Goal: Transaction & Acquisition: Purchase product/service

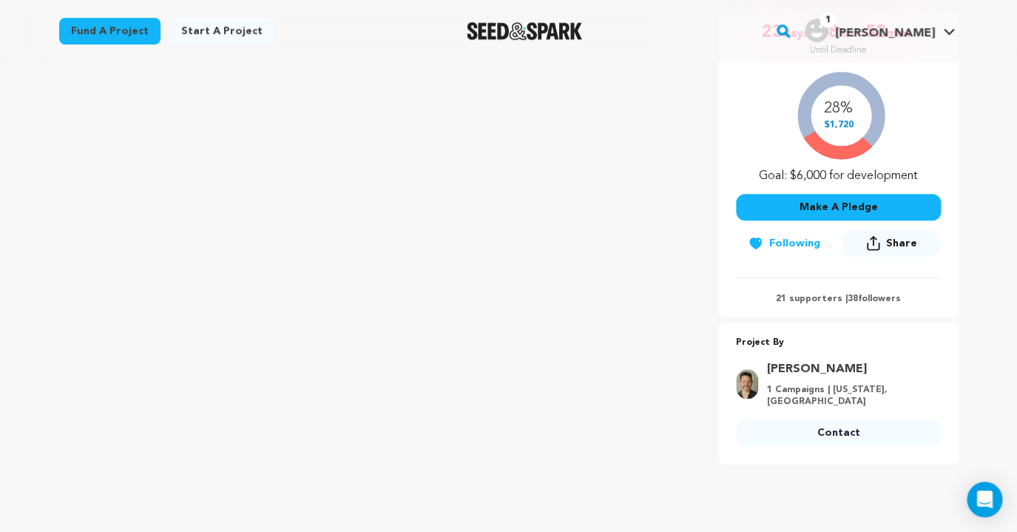
scroll to position [331, 0]
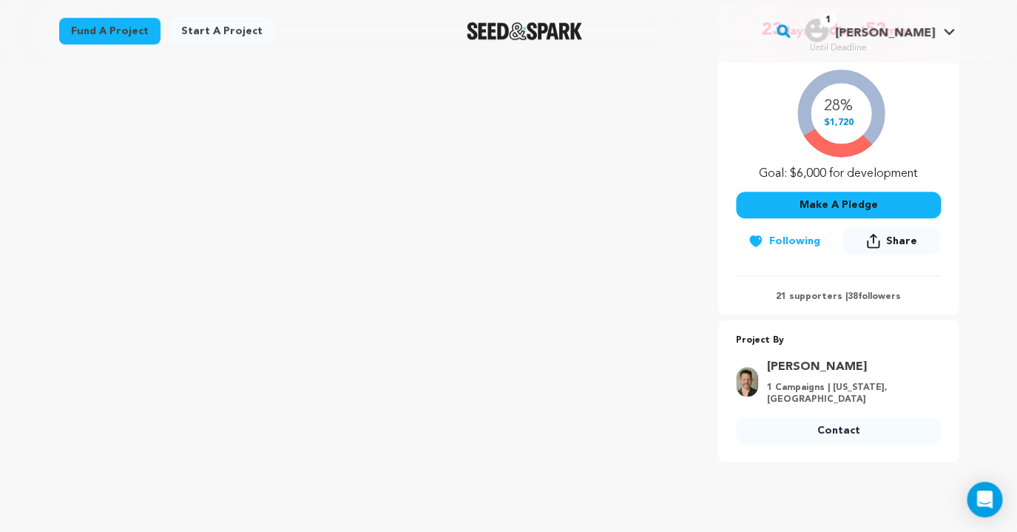
click at [886, 200] on button "Make A Pledge" at bounding box center [838, 205] width 205 height 27
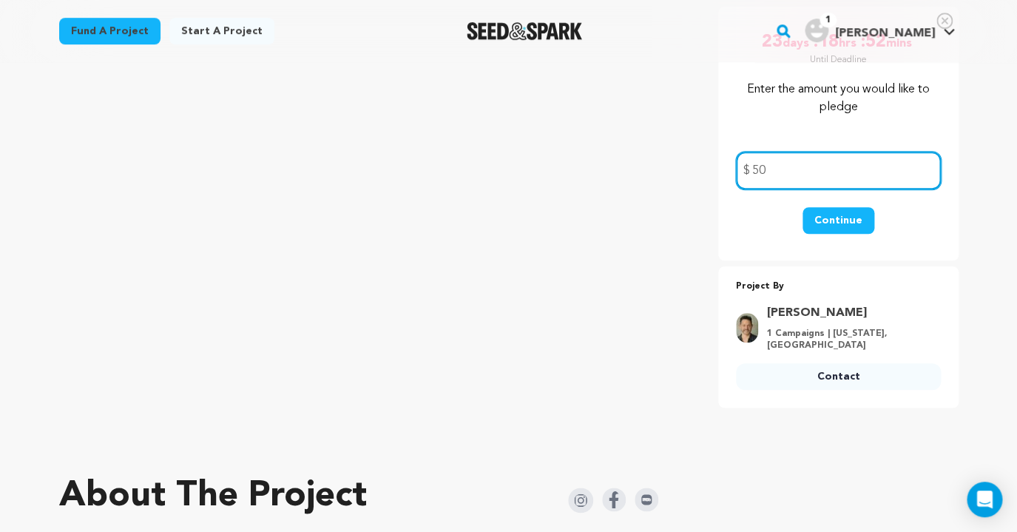
type input "50"
click at [847, 224] on button "Continue" at bounding box center [839, 220] width 72 height 27
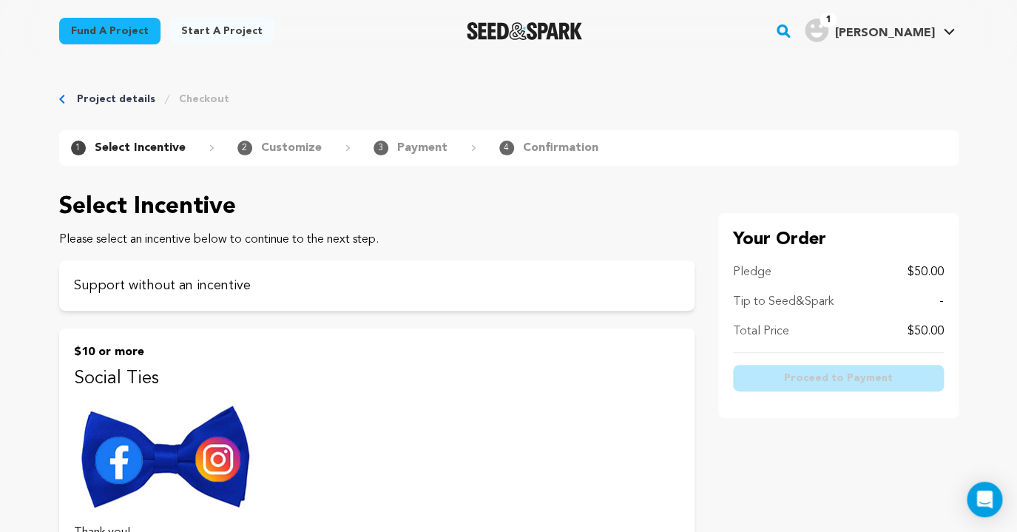
click at [140, 234] on p "Please select an incentive below to continue to the next step." at bounding box center [376, 240] width 635 height 18
click at [147, 292] on p "Support without an incentive" at bounding box center [377, 285] width 606 height 21
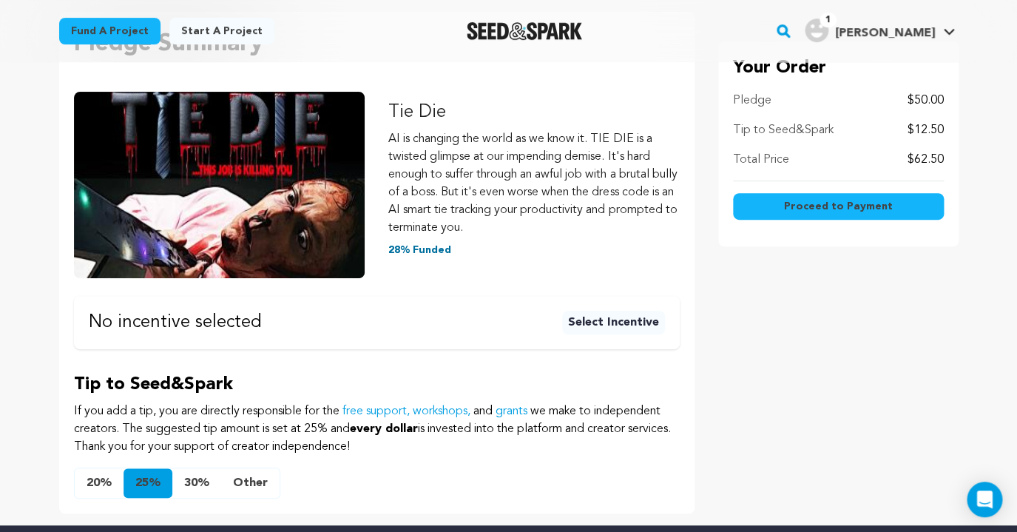
scroll to position [210, 0]
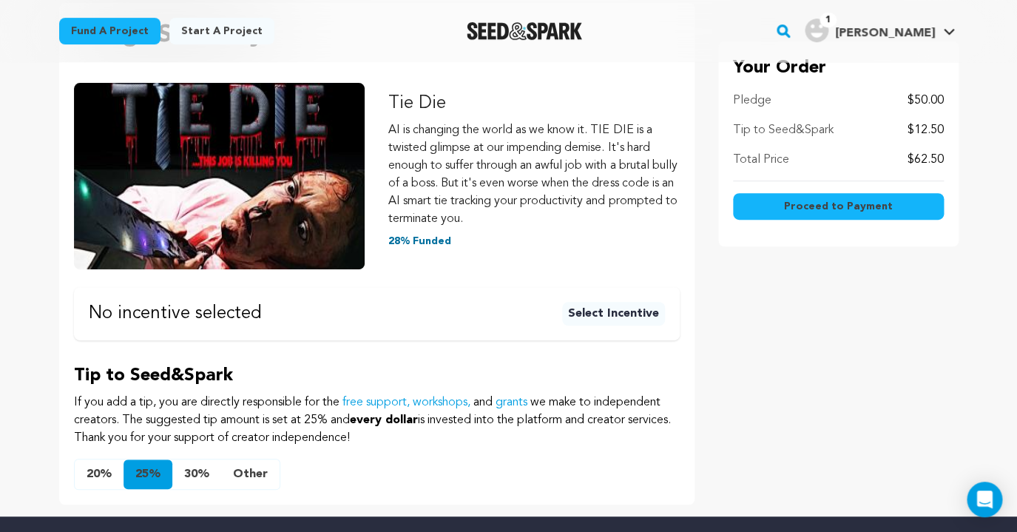
click at [254, 474] on button "Other" at bounding box center [250, 474] width 58 height 30
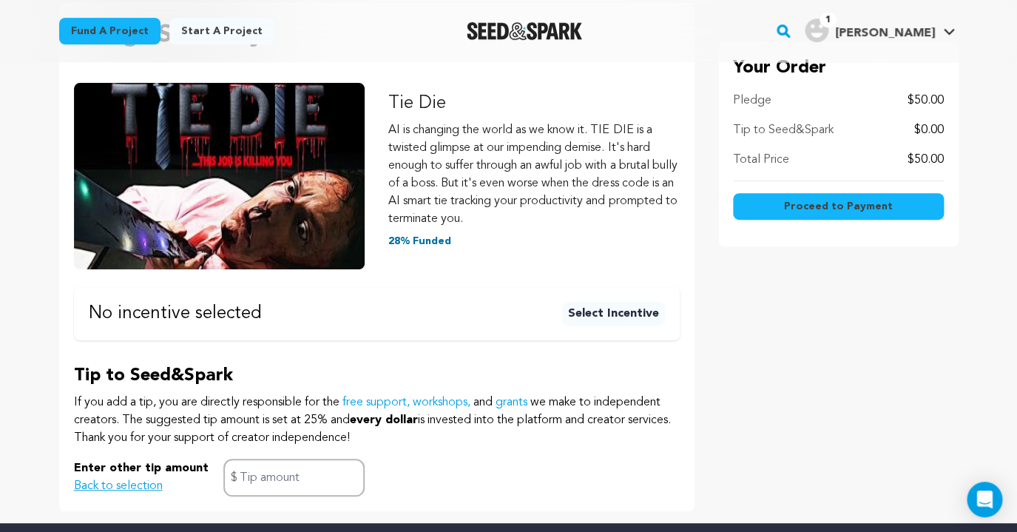
click at [848, 207] on span "Proceed to Payment" at bounding box center [838, 206] width 109 height 15
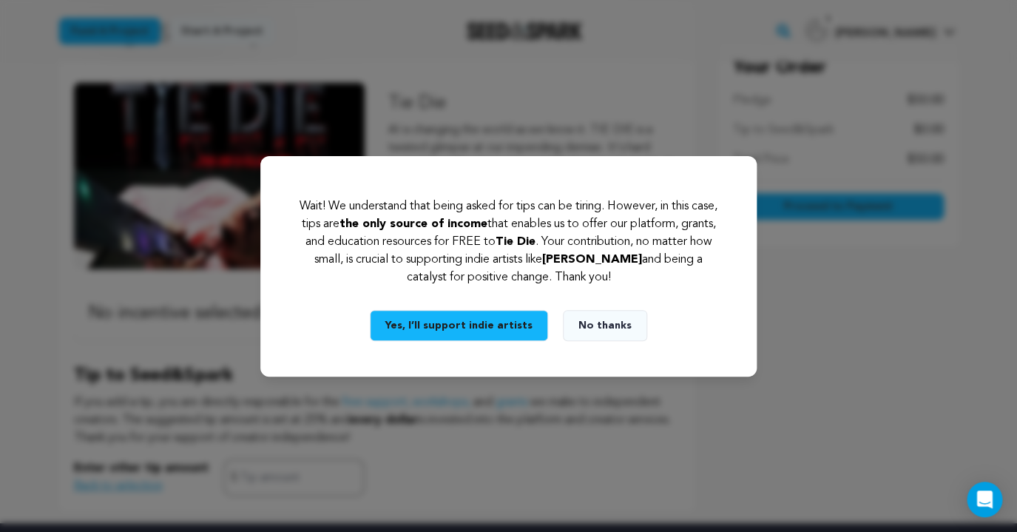
click at [588, 323] on button "No thanks" at bounding box center [605, 325] width 84 height 31
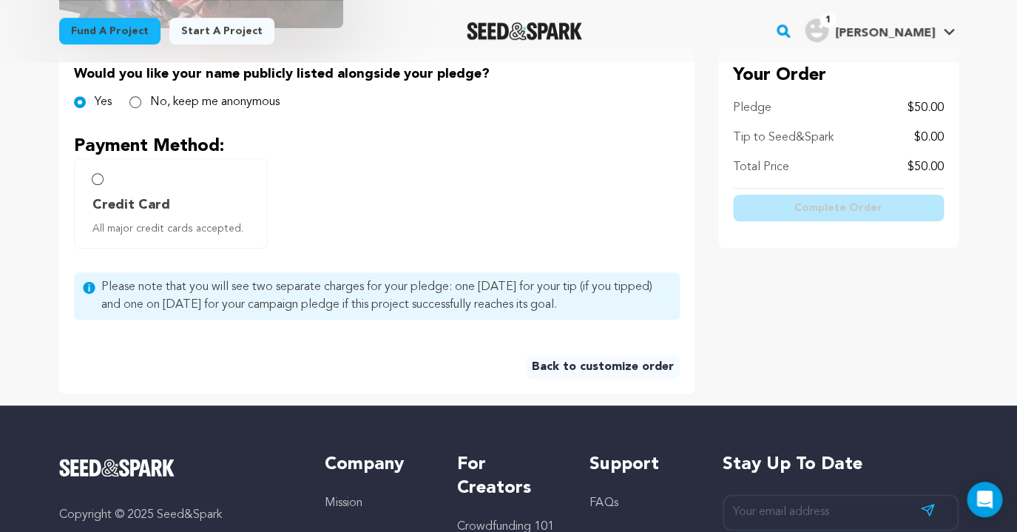
scroll to position [363, 0]
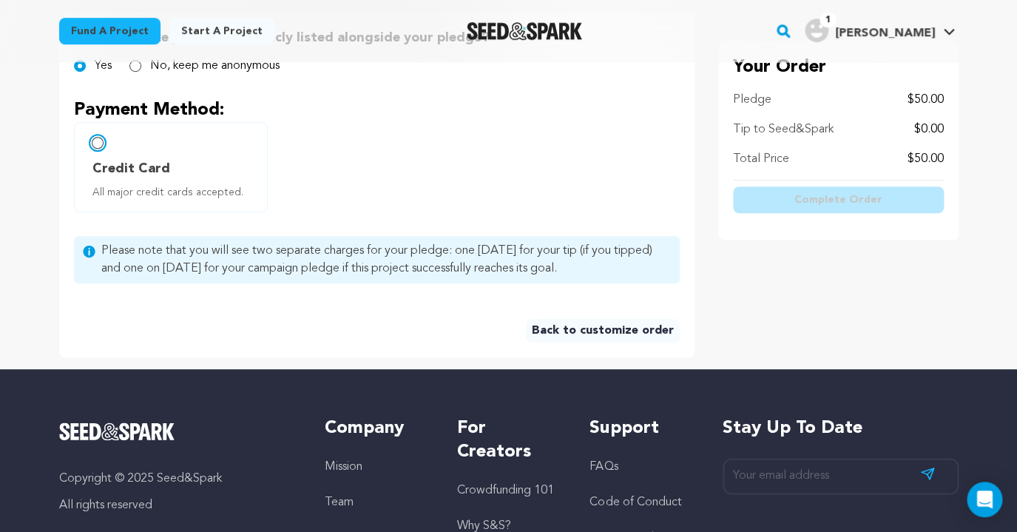
click at [98, 143] on input "Credit Card All major credit cards accepted." at bounding box center [98, 143] width 12 height 12
radio input "false"
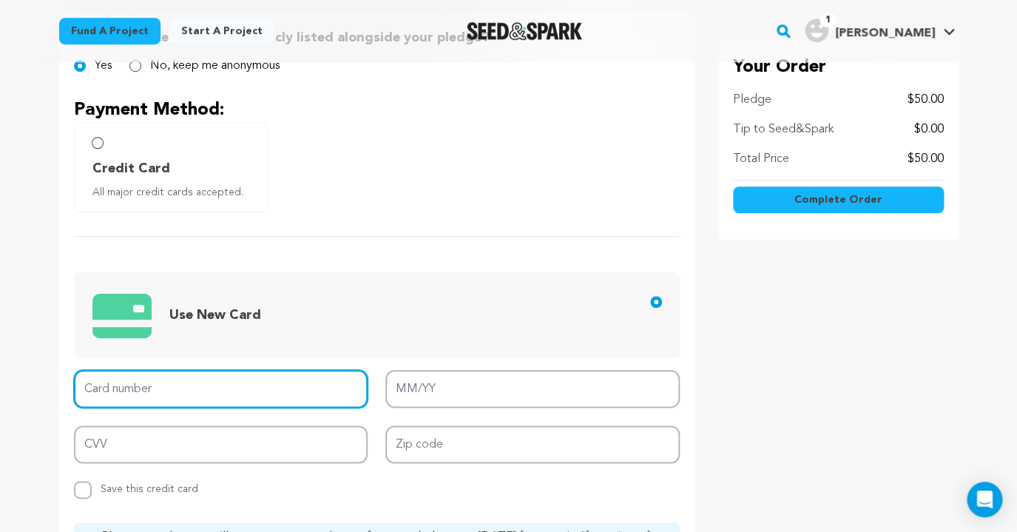
click at [115, 383] on input "Card number" at bounding box center [221, 389] width 294 height 38
type input "5424 1816 2669 9990"
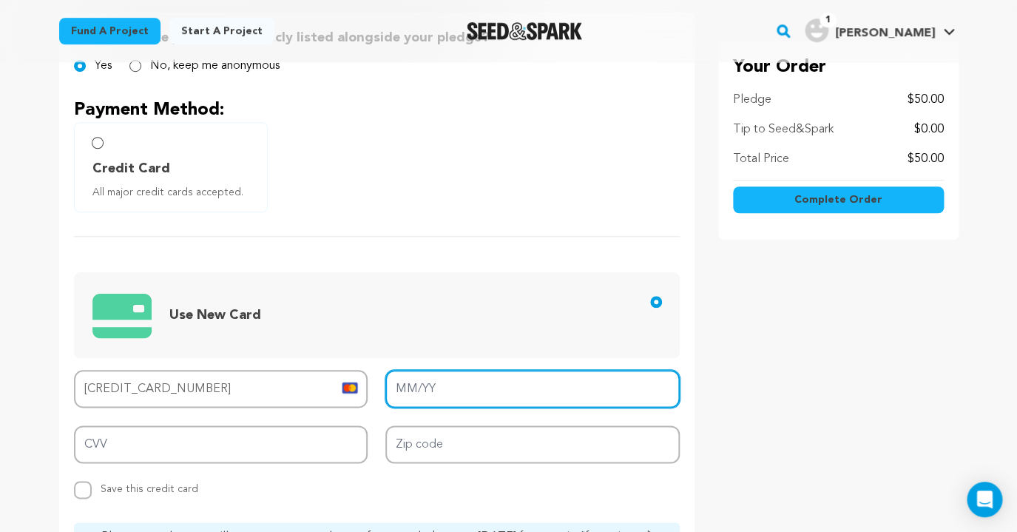
click at [439, 391] on input "MM/YY" at bounding box center [532, 389] width 294 height 38
type input "11/28"
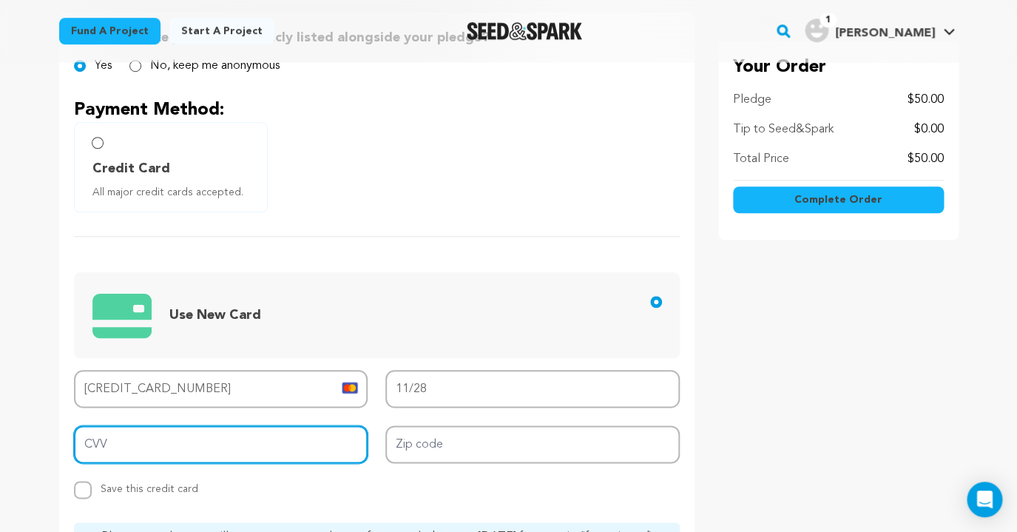
click at [253, 441] on input "CVV" at bounding box center [221, 444] width 294 height 38
type input "522"
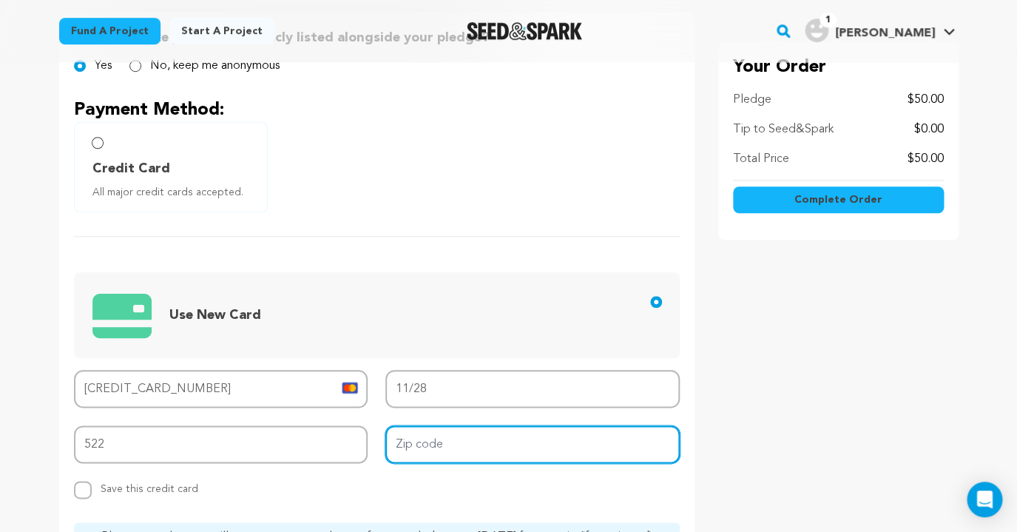
click at [429, 445] on input "Zip code" at bounding box center [532, 444] width 294 height 38
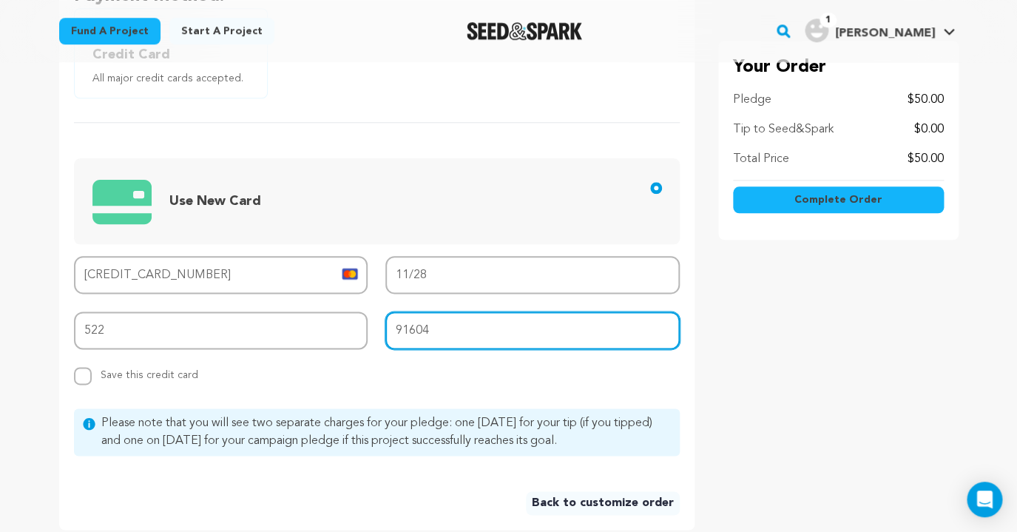
scroll to position [479, 0]
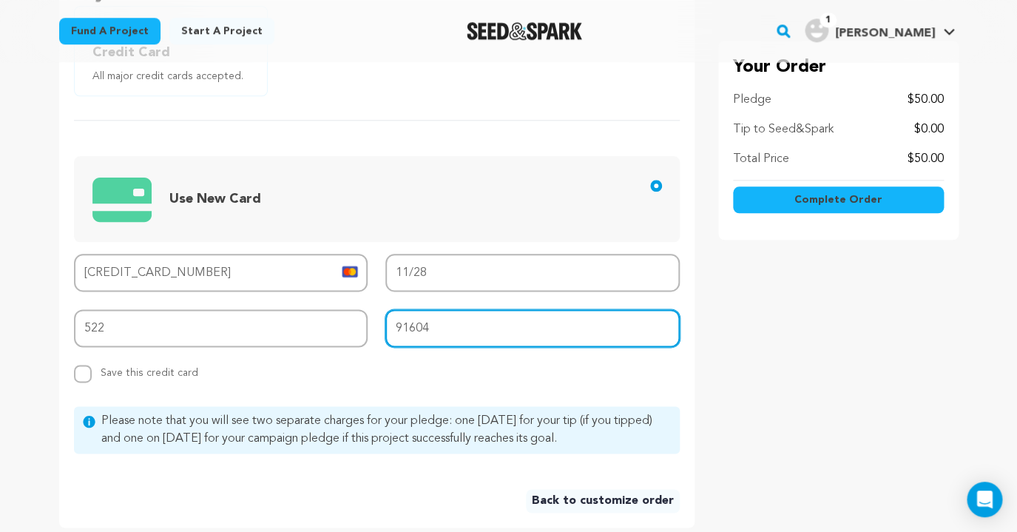
type input "91604"
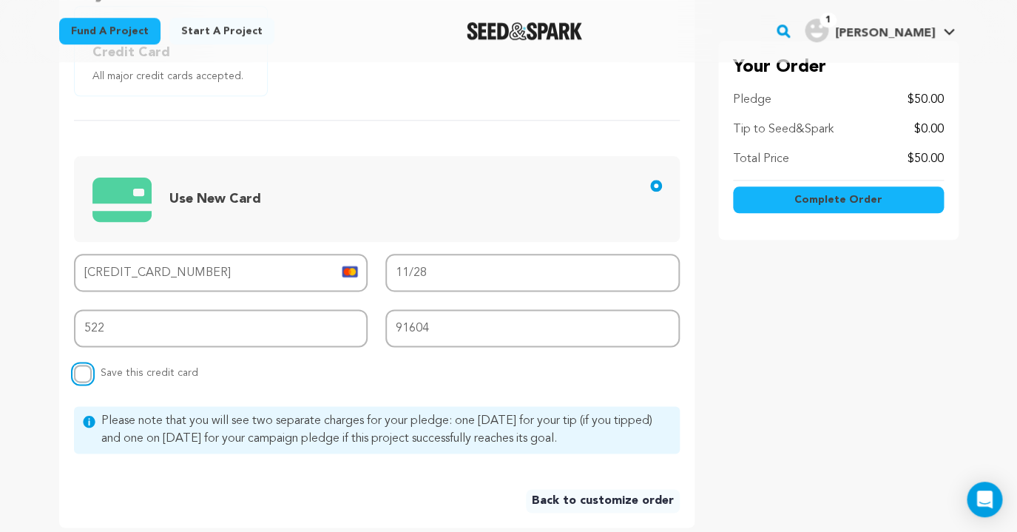
click at [86, 374] on input "Replace saved credit card Save this credit card" at bounding box center [83, 374] width 18 height 18
checkbox input "true"
click at [840, 197] on span "Complete Order" at bounding box center [839, 200] width 88 height 15
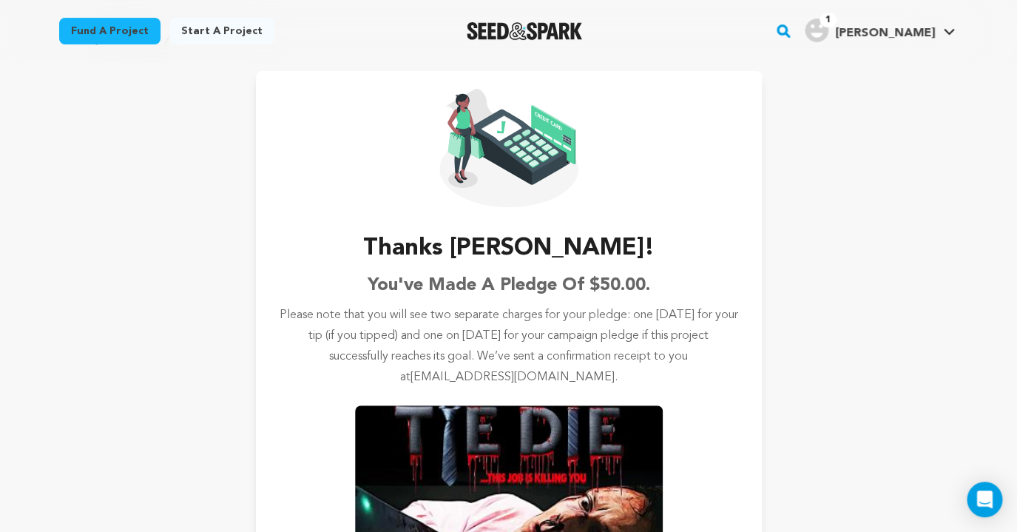
scroll to position [58, 0]
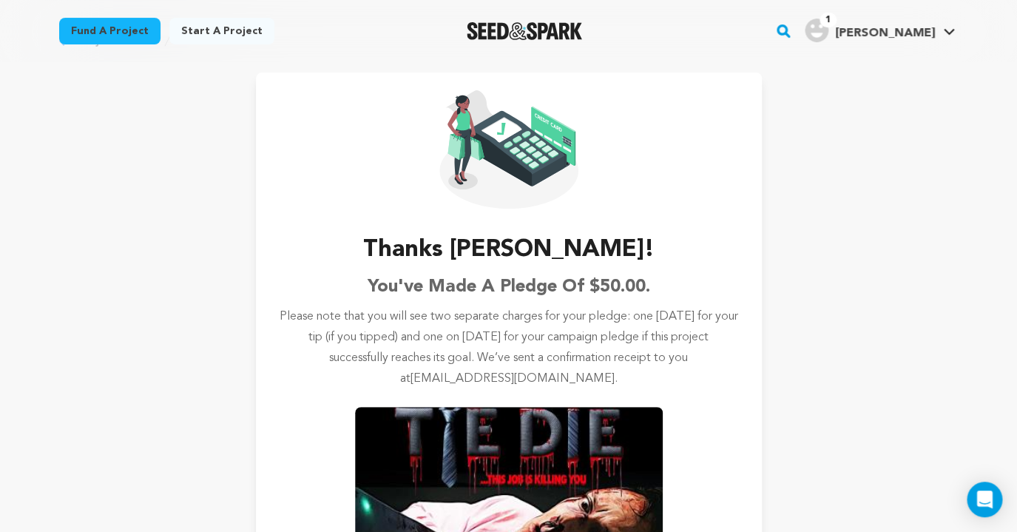
click at [829, 22] on img "Jennifer T.'s Profile" at bounding box center [817, 30] width 24 height 24
